Goal: Information Seeking & Learning: Learn about a topic

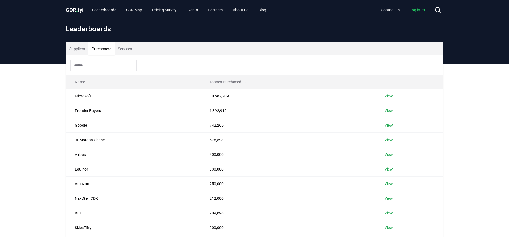
click at [102, 51] on button "Purchasers" at bounding box center [101, 48] width 26 height 13
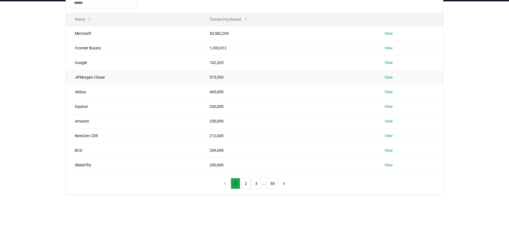
scroll to position [65, 0]
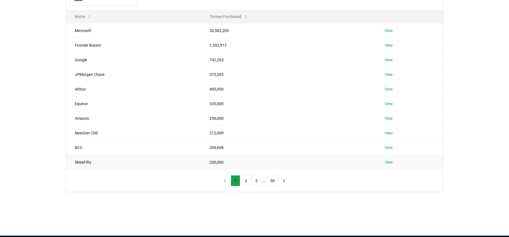
click at [218, 163] on td "200,000" at bounding box center [288, 162] width 175 height 15
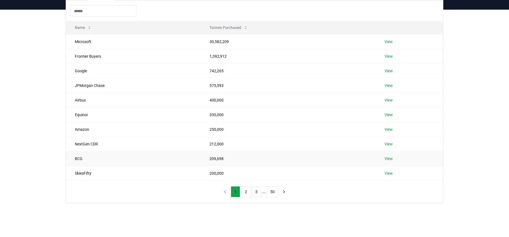
scroll to position [54, 0]
click at [246, 191] on button "2" at bounding box center [245, 192] width 9 height 11
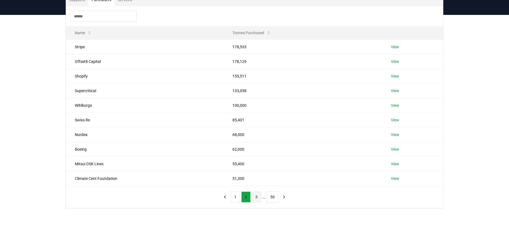
click at [257, 199] on button "3" at bounding box center [256, 197] width 9 height 11
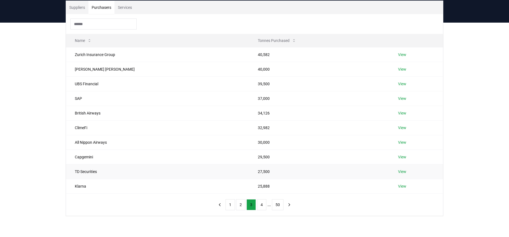
scroll to position [39, 0]
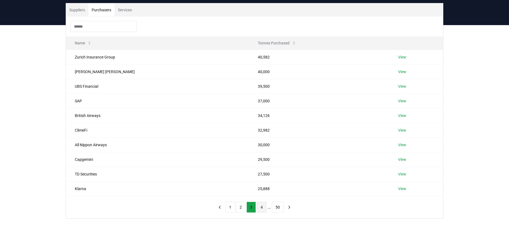
click at [260, 207] on button "4" at bounding box center [261, 207] width 9 height 11
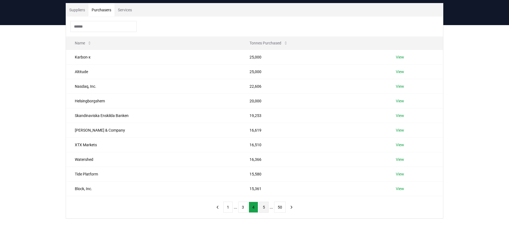
click at [264, 208] on button "5" at bounding box center [263, 207] width 9 height 11
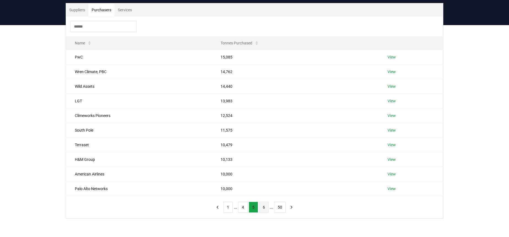
click at [265, 208] on button "6" at bounding box center [263, 207] width 9 height 11
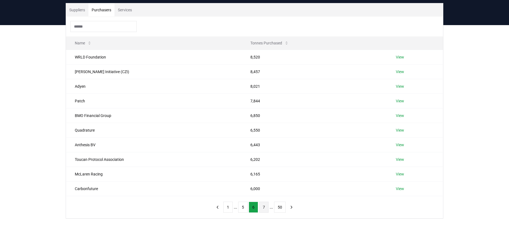
click at [262, 208] on button "7" at bounding box center [263, 207] width 9 height 11
click at [262, 208] on button "8" at bounding box center [263, 207] width 9 height 11
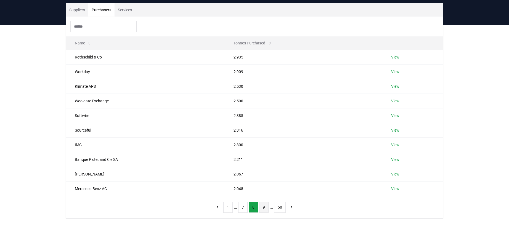
click at [261, 208] on button "9" at bounding box center [263, 207] width 9 height 11
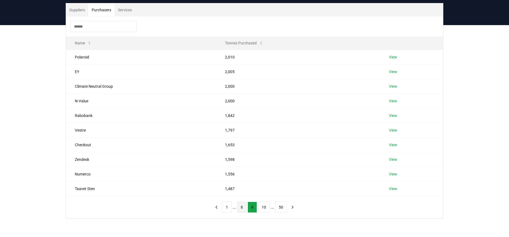
click at [243, 209] on button "8" at bounding box center [241, 207] width 9 height 11
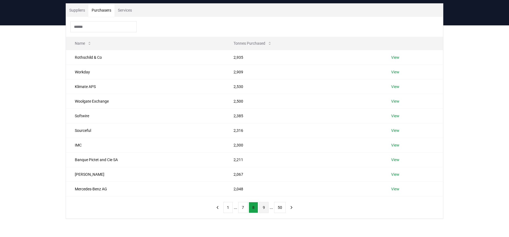
click at [262, 205] on button "9" at bounding box center [263, 207] width 9 height 11
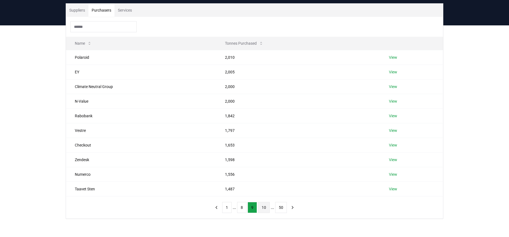
click at [262, 210] on button "10" at bounding box center [264, 207] width 12 height 11
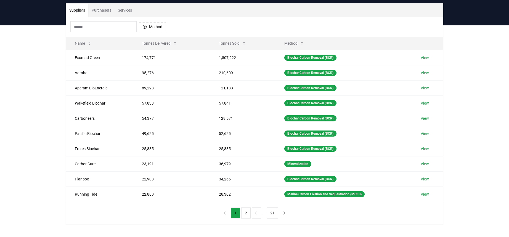
click at [78, 13] on button "Suppliers" at bounding box center [77, 10] width 22 height 13
click at [246, 212] on button "2" at bounding box center [245, 213] width 9 height 11
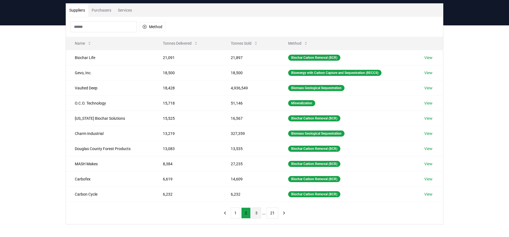
click at [255, 214] on button "3" at bounding box center [256, 213] width 9 height 11
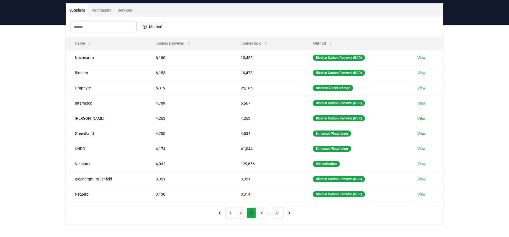
click at [108, 28] on input at bounding box center [103, 26] width 66 height 11
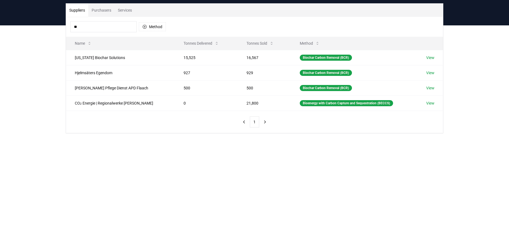
type input "*"
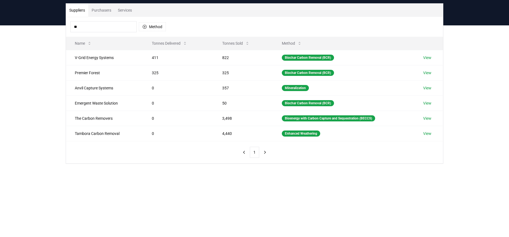
type input "*"
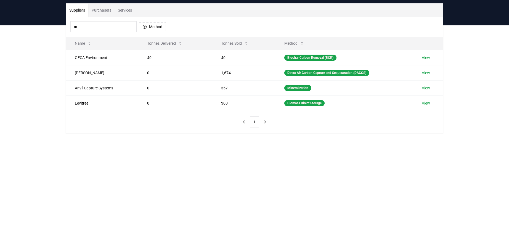
type input "*"
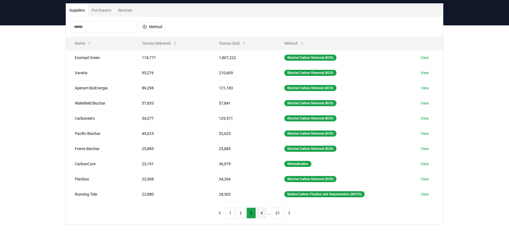
click at [262, 213] on button "4" at bounding box center [261, 213] width 9 height 11
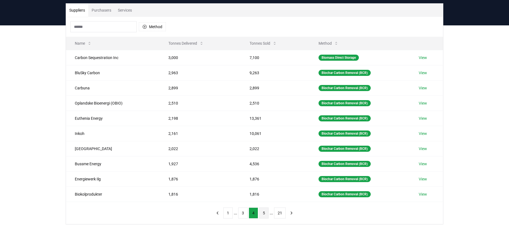
click at [262, 214] on button "5" at bounding box center [263, 213] width 9 height 11
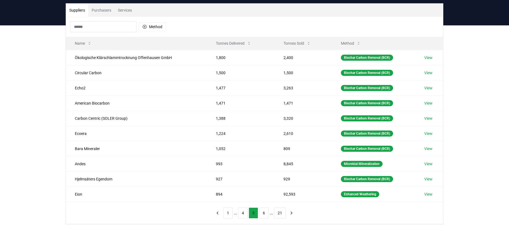
click at [263, 213] on button "6" at bounding box center [263, 213] width 9 height 11
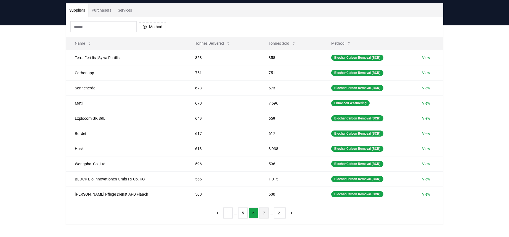
click at [263, 213] on button "7" at bounding box center [263, 213] width 9 height 11
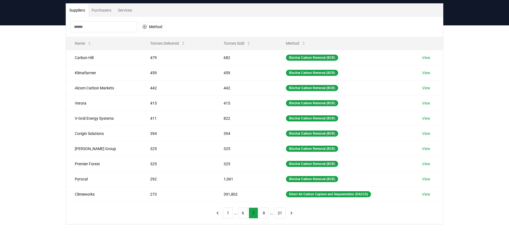
click at [263, 213] on button "8" at bounding box center [263, 213] width 9 height 11
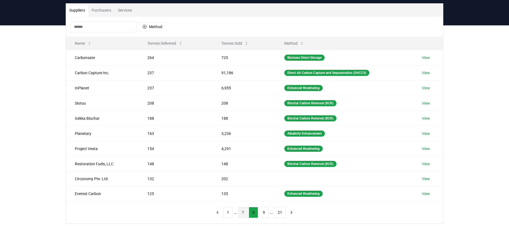
click at [263, 213] on button "9" at bounding box center [263, 212] width 9 height 11
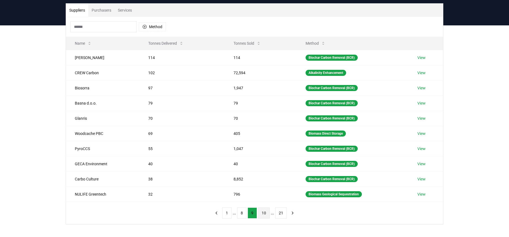
click at [263, 213] on button "10" at bounding box center [264, 213] width 12 height 11
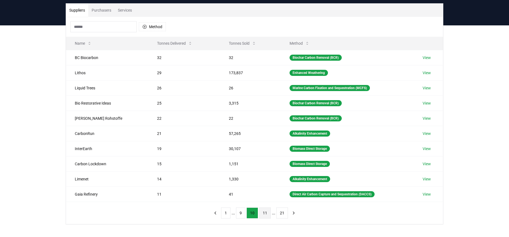
click at [263, 213] on button "11" at bounding box center [265, 213] width 12 height 11
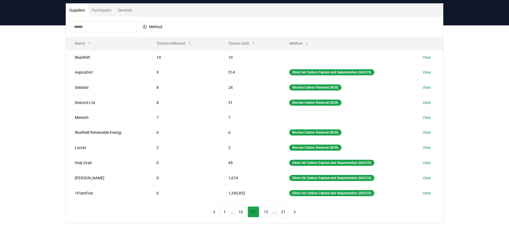
click at [263, 213] on button "12" at bounding box center [266, 212] width 12 height 11
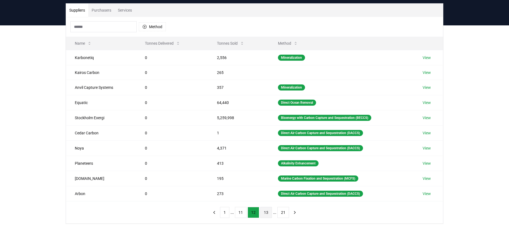
click at [263, 213] on button "13" at bounding box center [266, 212] width 12 height 11
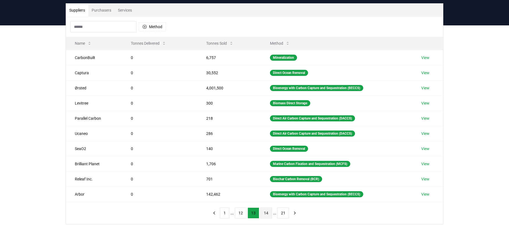
click at [263, 213] on button "14" at bounding box center [266, 213] width 12 height 11
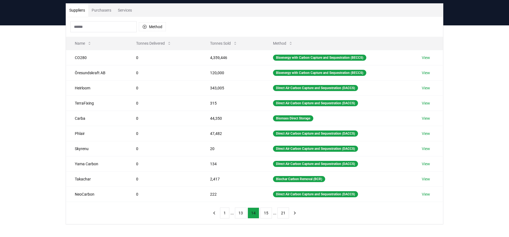
click at [263, 213] on button "15" at bounding box center [266, 213] width 12 height 11
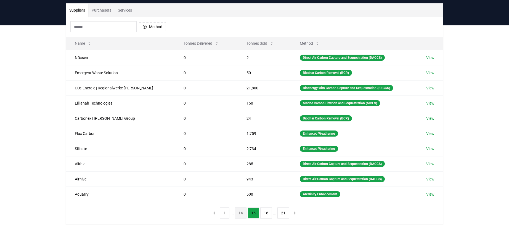
click at [263, 213] on button "16" at bounding box center [266, 213] width 12 height 11
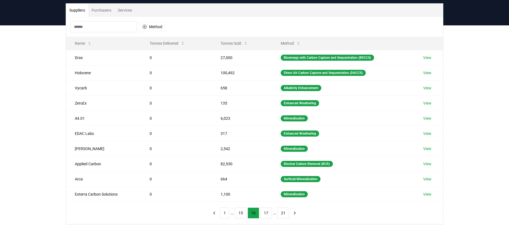
click at [263, 213] on button "17" at bounding box center [266, 213] width 12 height 11
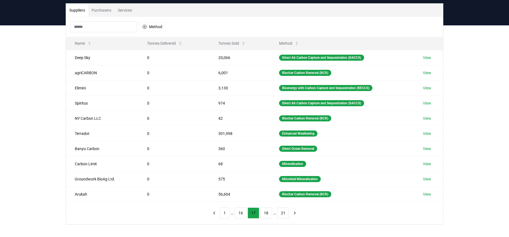
click at [263, 213] on button "18" at bounding box center [266, 213] width 12 height 11
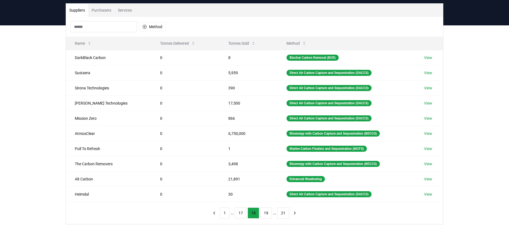
click at [263, 213] on button "19" at bounding box center [266, 213] width 12 height 11
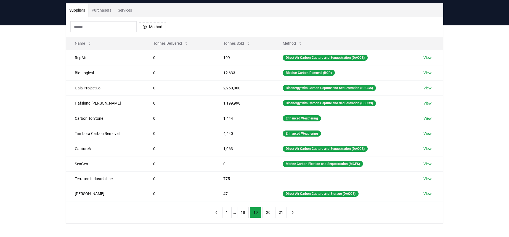
click at [263, 213] on button "20" at bounding box center [269, 212] width 12 height 11
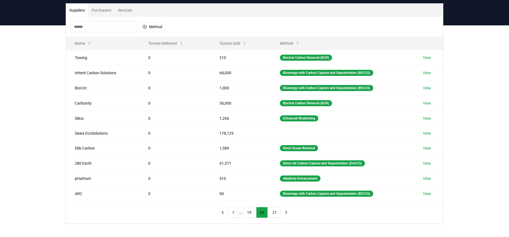
click at [263, 213] on button "20" at bounding box center [262, 212] width 12 height 11
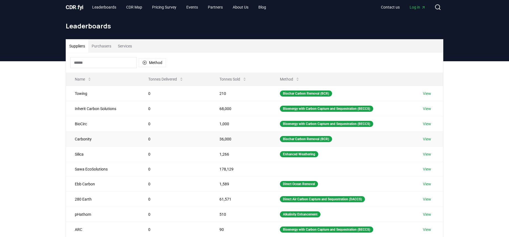
scroll to position [0, 0]
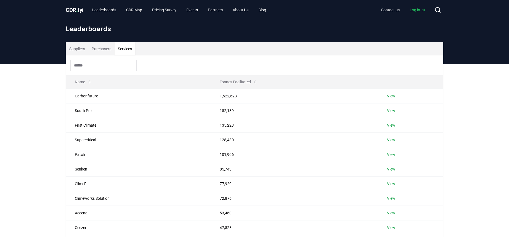
click at [134, 55] on button "Services" at bounding box center [125, 48] width 21 height 13
click at [134, 13] on link "CDR Map" at bounding box center [134, 10] width 25 height 10
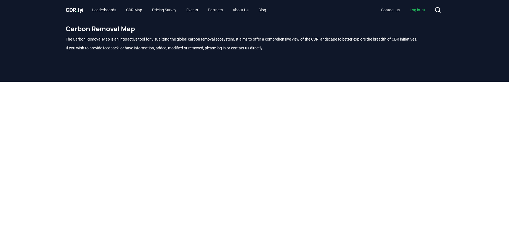
scroll to position [162, 0]
